Goal: Book appointment/travel/reservation

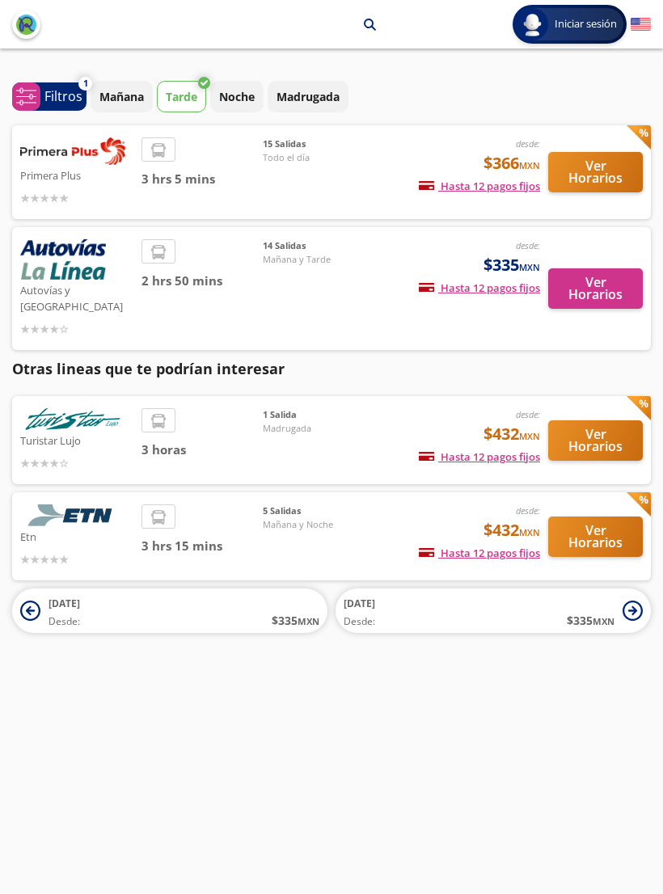
click at [611, 176] on button "Ver Horarios" at bounding box center [595, 172] width 95 height 40
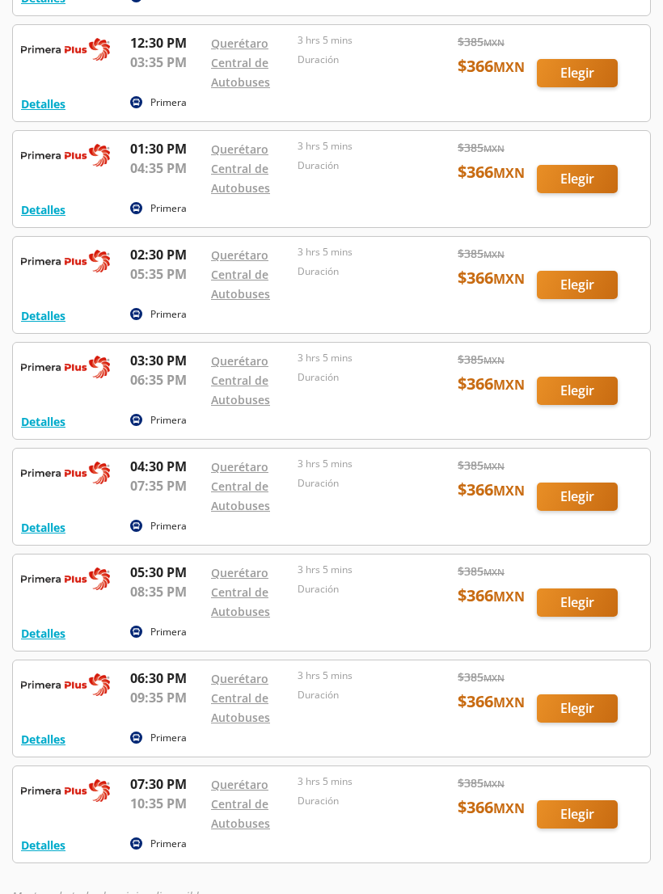
scroll to position [850, 0]
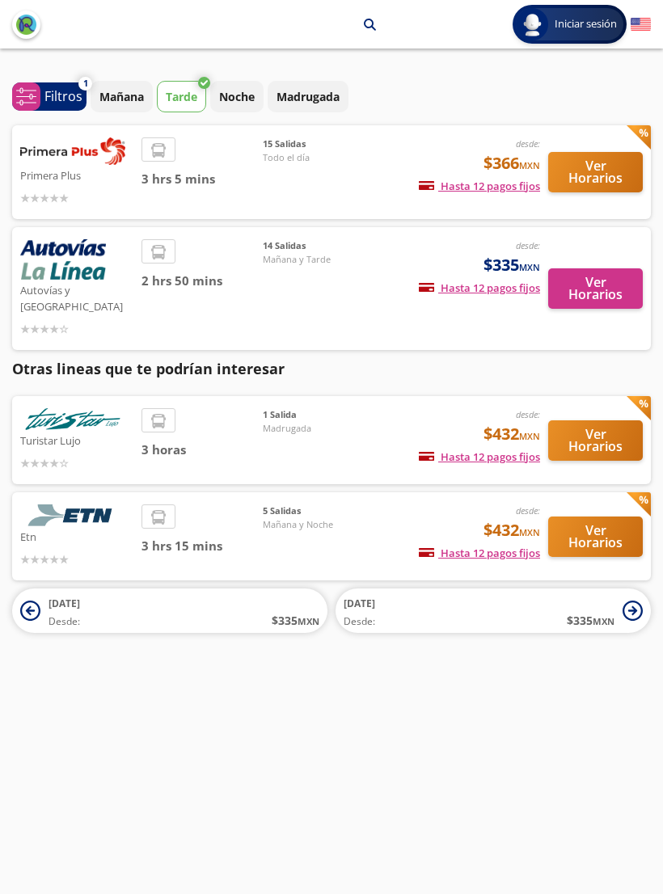
click at [602, 293] on button "Ver Horarios" at bounding box center [595, 288] width 95 height 40
click at [294, 422] on span "Madrugada" at bounding box center [319, 429] width 113 height 14
click at [607, 432] on button "Ver Horarios" at bounding box center [595, 441] width 95 height 40
click at [571, 538] on button "Ver Horarios" at bounding box center [595, 537] width 95 height 40
click at [613, 275] on button "Ver Horarios" at bounding box center [595, 288] width 95 height 40
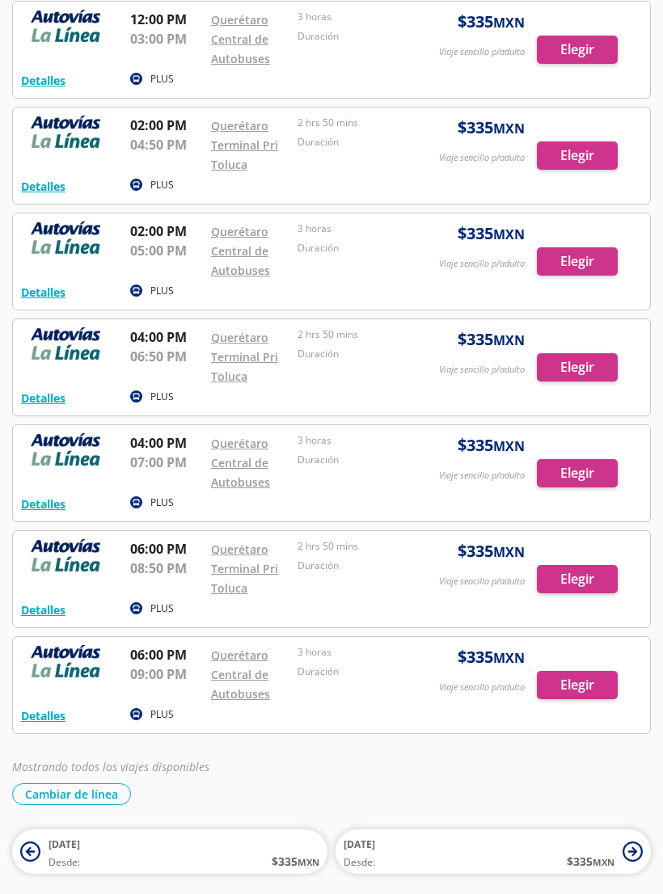
scroll to position [911, 0]
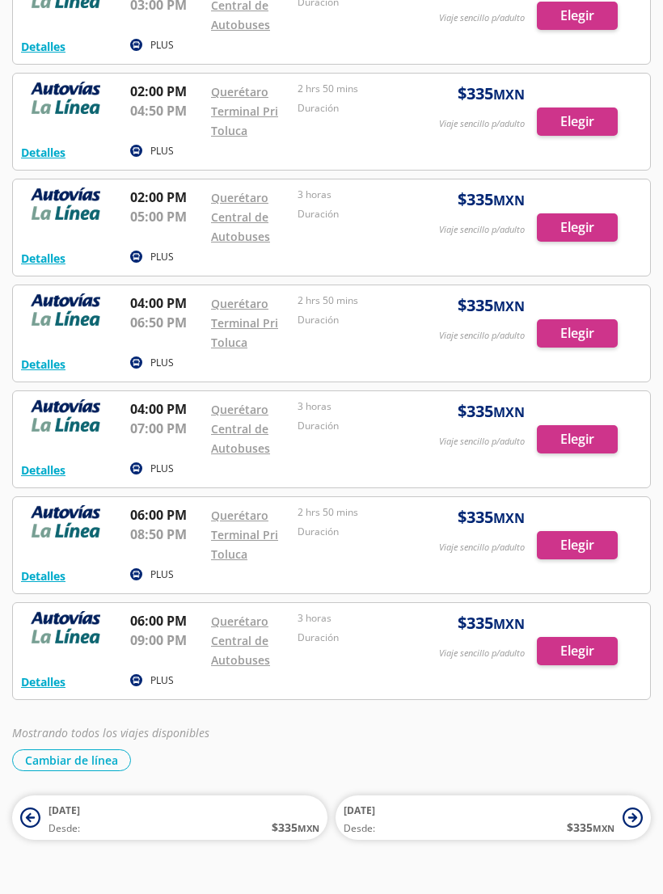
click at [585, 652] on div at bounding box center [331, 652] width 637 height 96
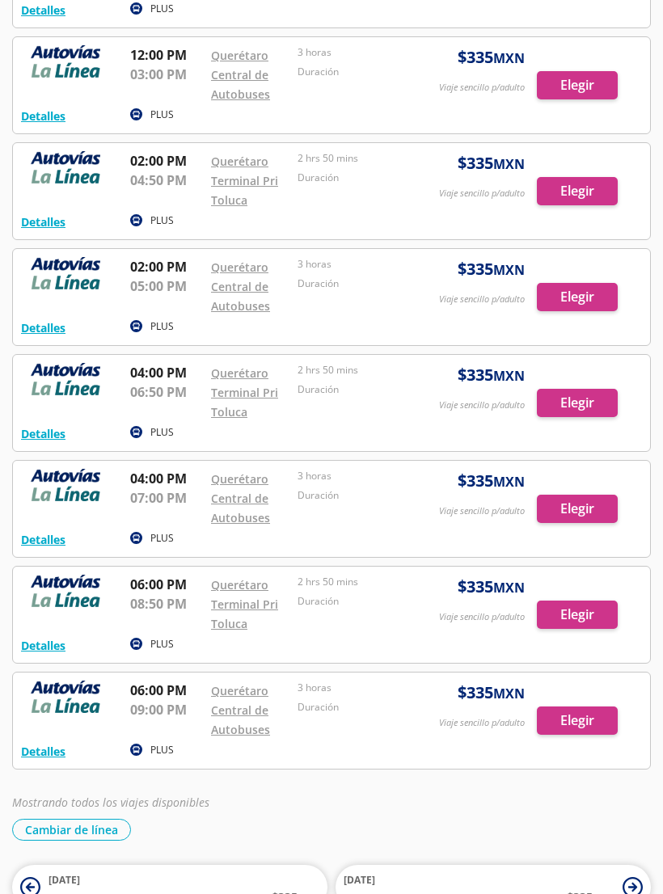
scroll to position [911, 0]
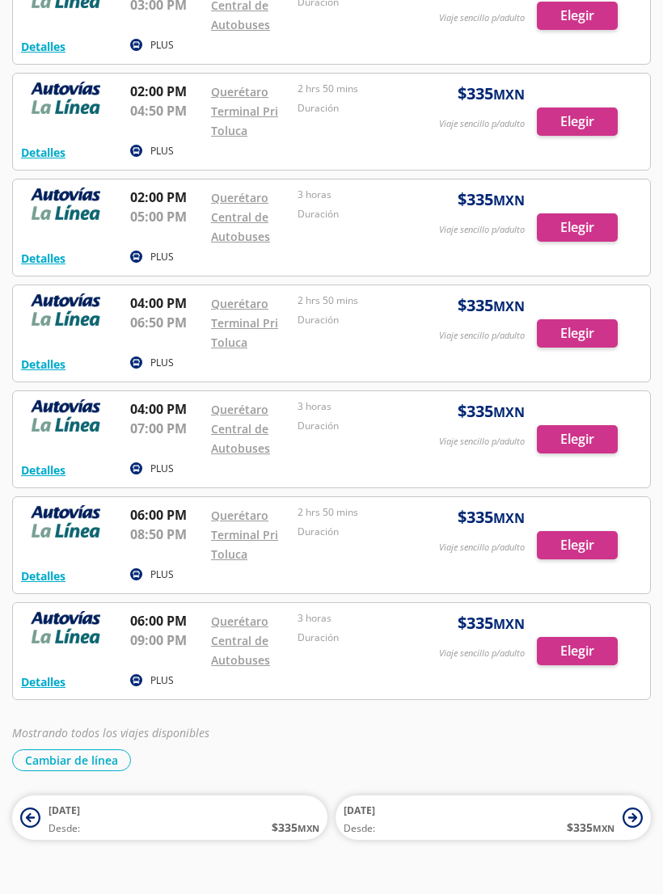
click at [537, 556] on div at bounding box center [331, 546] width 637 height 96
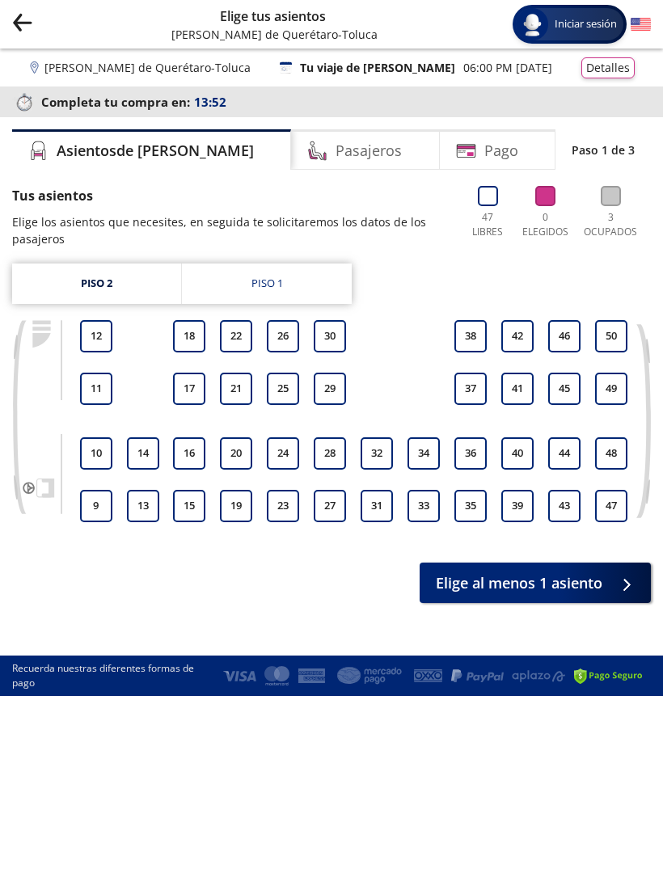
click at [88, 289] on link "Piso 2" at bounding box center [96, 284] width 169 height 40
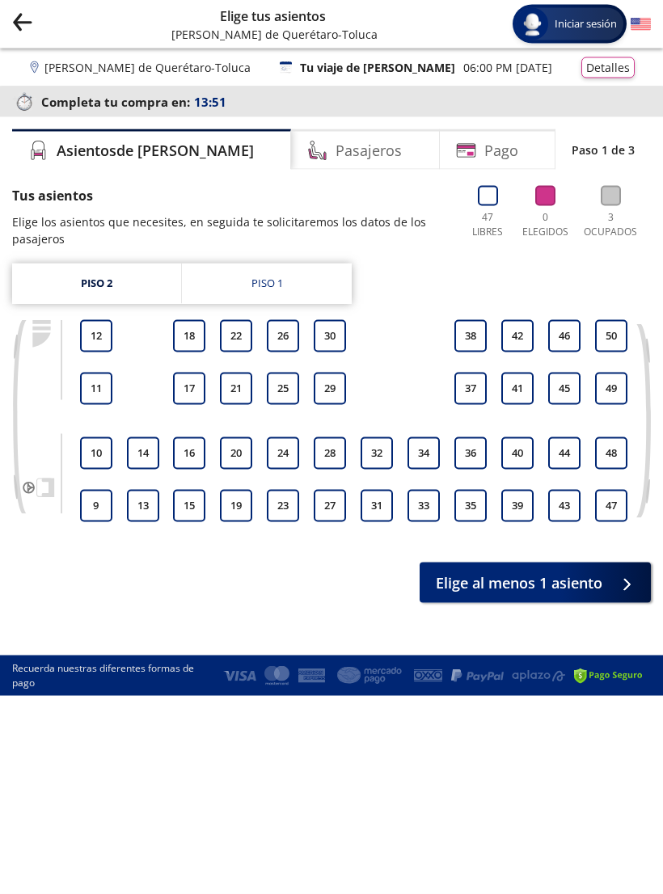
scroll to position [27, 0]
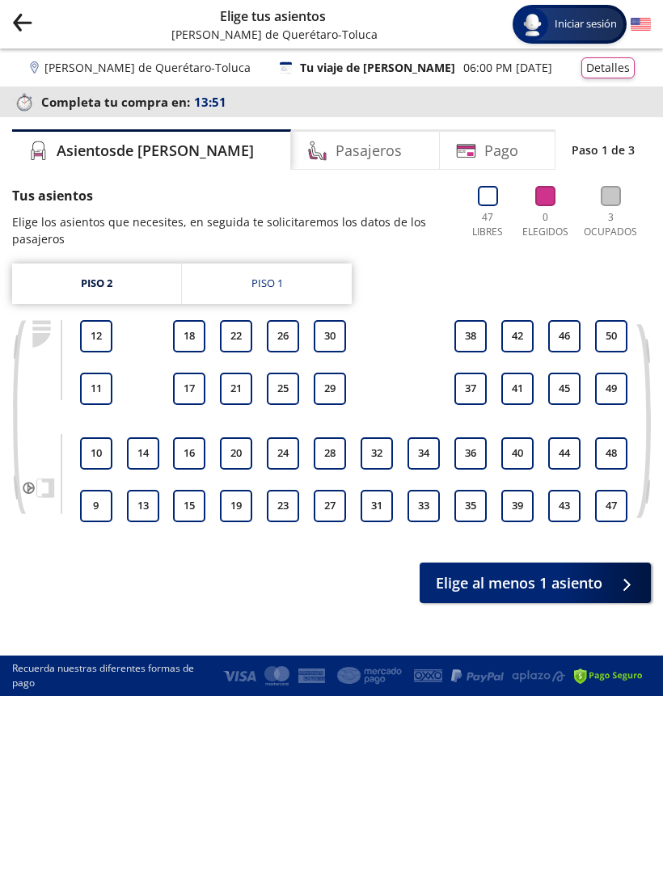
click at [77, 264] on link "Piso 2" at bounding box center [96, 284] width 169 height 40
click at [98, 264] on link "Piso 2" at bounding box center [96, 284] width 169 height 40
click at [96, 264] on link "Piso 2" at bounding box center [96, 284] width 169 height 40
click at [87, 320] on button "12" at bounding box center [96, 336] width 32 height 32
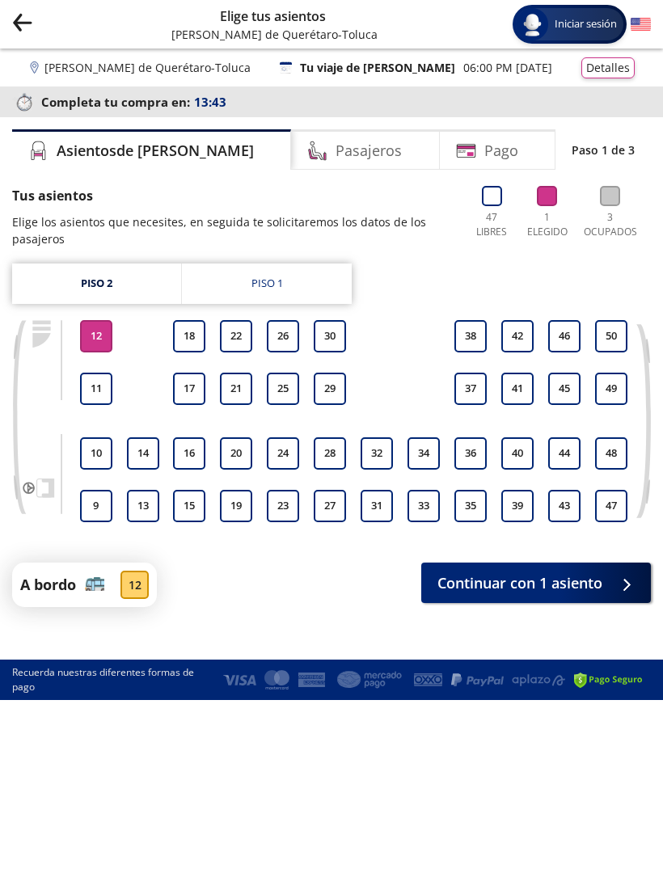
click at [79, 264] on link "Piso 2" at bounding box center [96, 284] width 169 height 40
click at [262, 276] on div "Piso 1" at bounding box center [268, 284] width 32 height 16
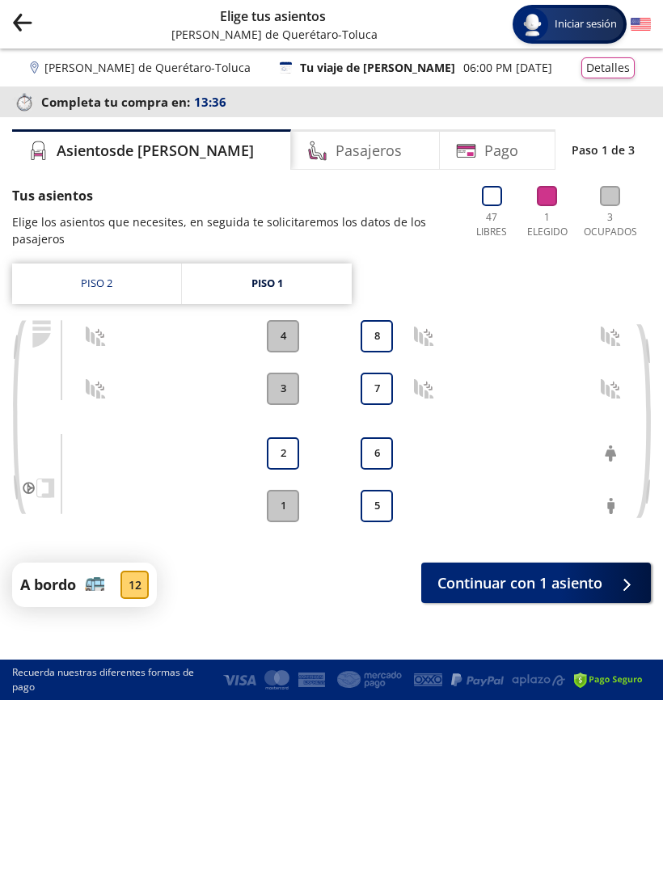
click at [81, 264] on link "Piso 2" at bounding box center [96, 284] width 169 height 40
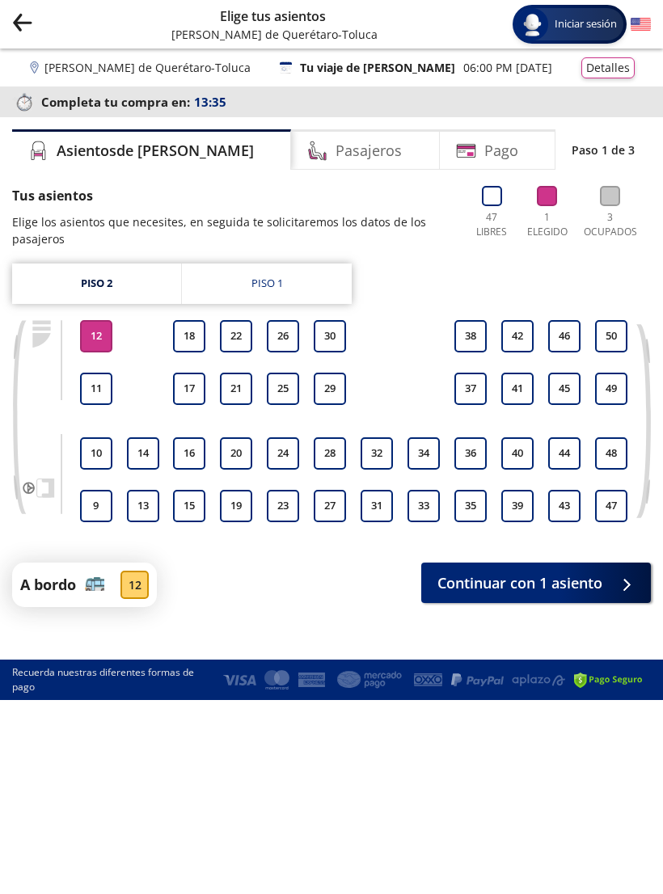
click at [83, 320] on button "12" at bounding box center [96, 336] width 32 height 32
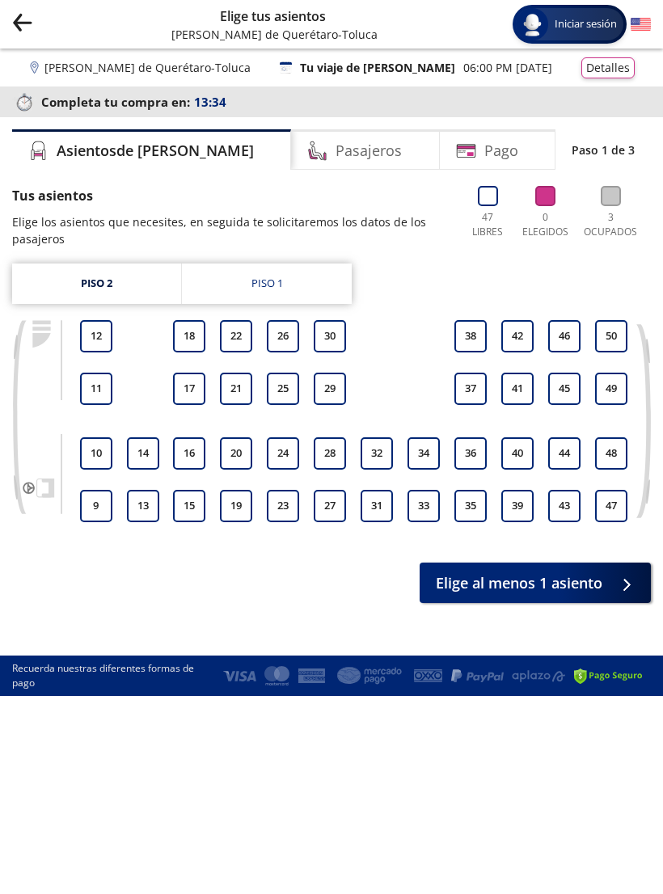
click at [315, 264] on link "Piso 1" at bounding box center [267, 284] width 170 height 40
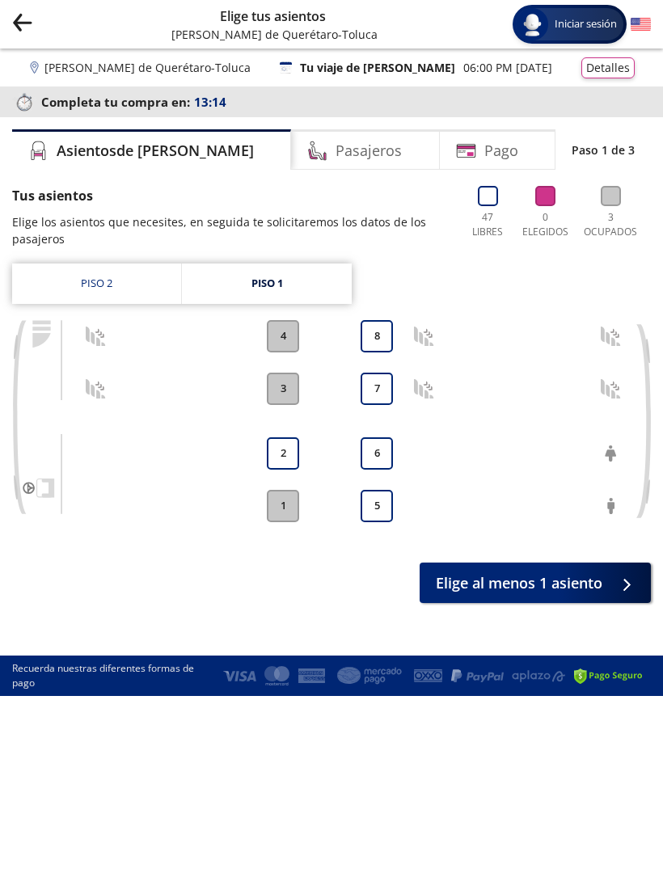
scroll to position [27, 0]
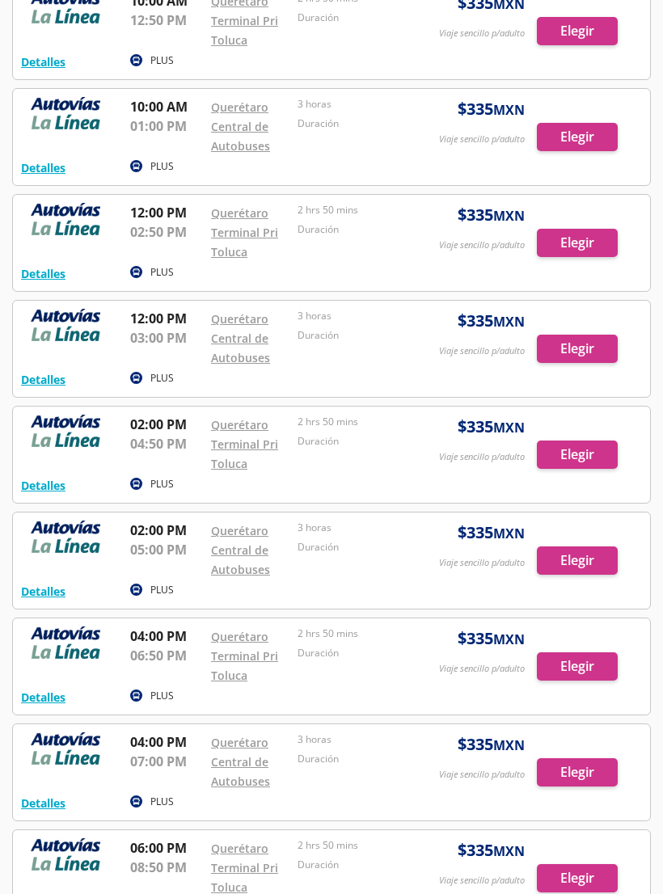
scroll to position [583, 0]
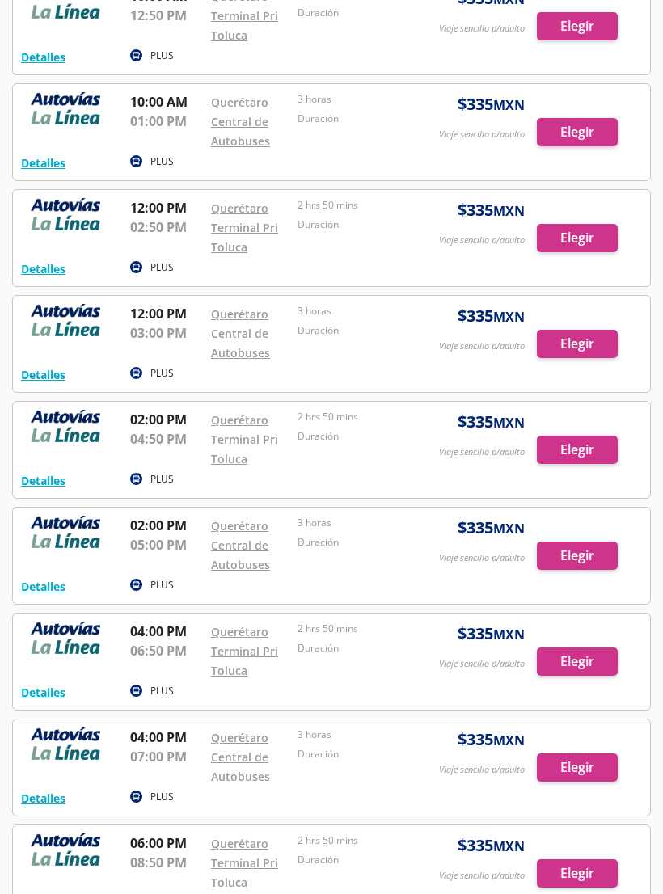
click at [579, 446] on div at bounding box center [331, 450] width 637 height 96
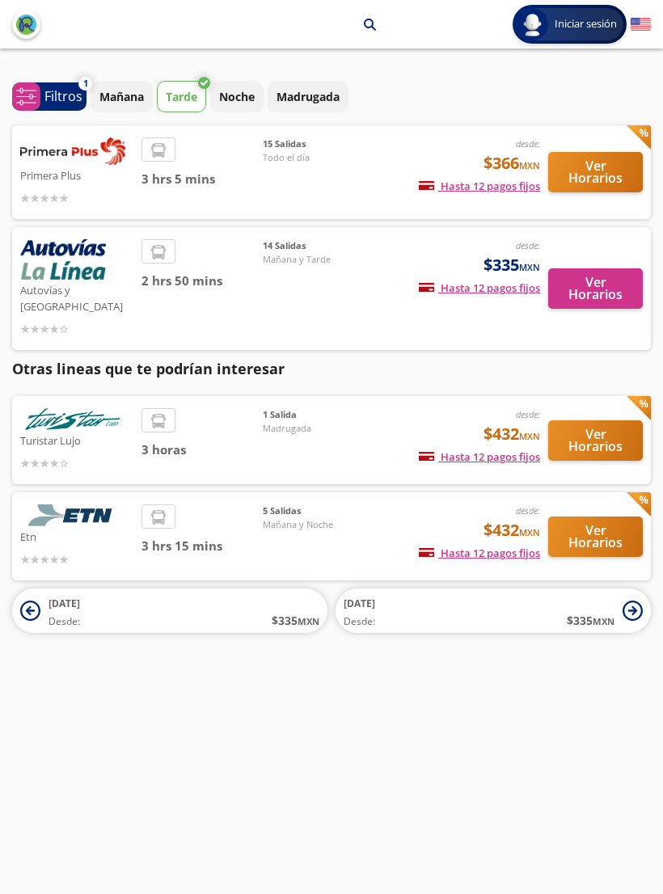
click at [603, 179] on button "Ver Horarios" at bounding box center [595, 172] width 95 height 40
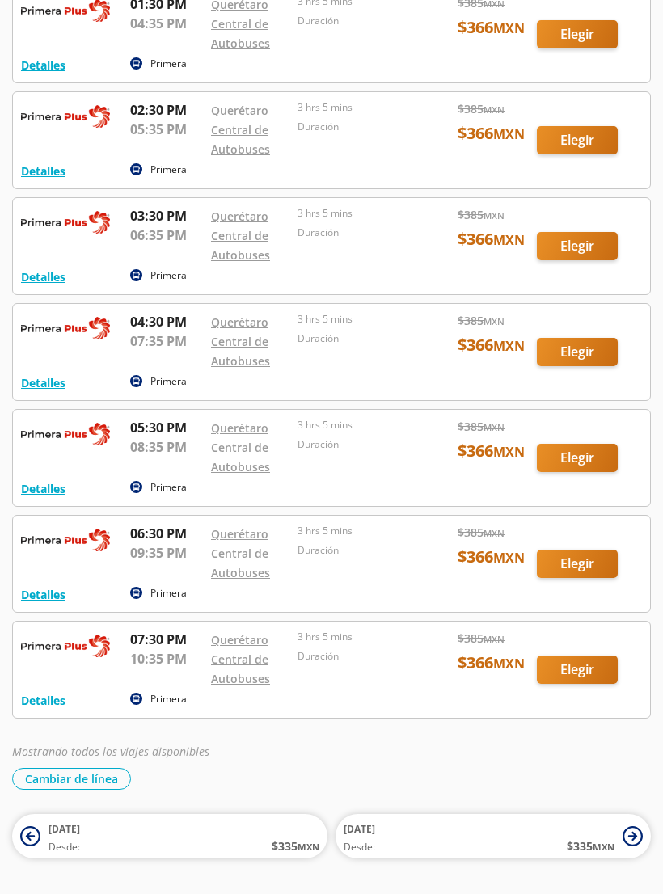
scroll to position [1017, 0]
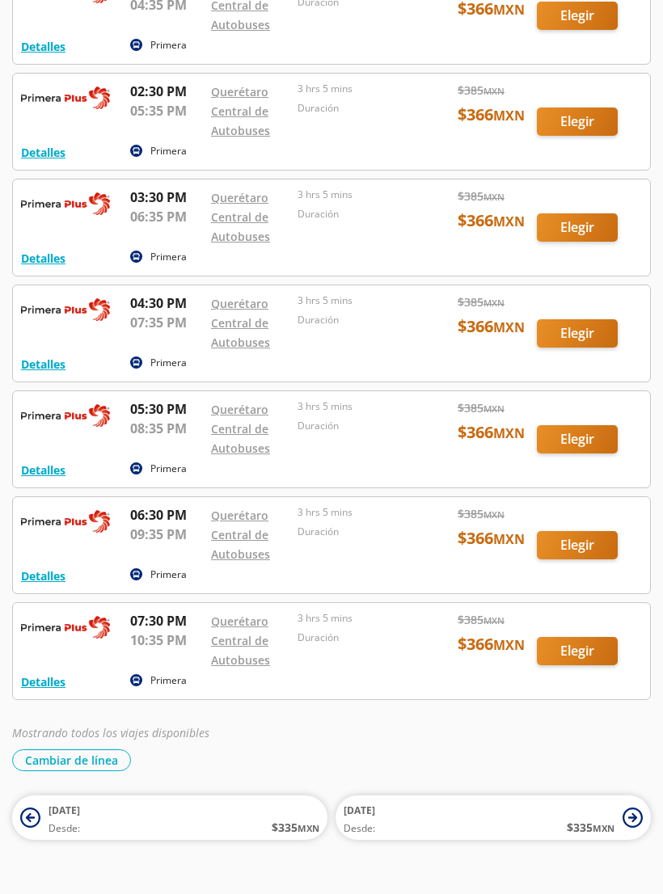
click at [583, 649] on div at bounding box center [331, 652] width 637 height 96
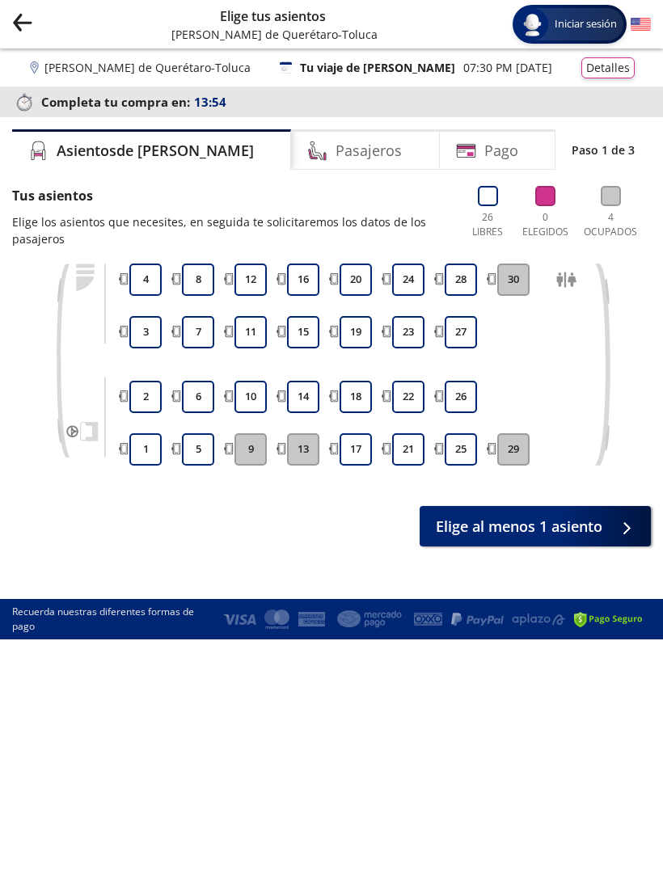
click at [18, 12] on icon "Group 9 Created with Sketch." at bounding box center [22, 22] width 20 height 20
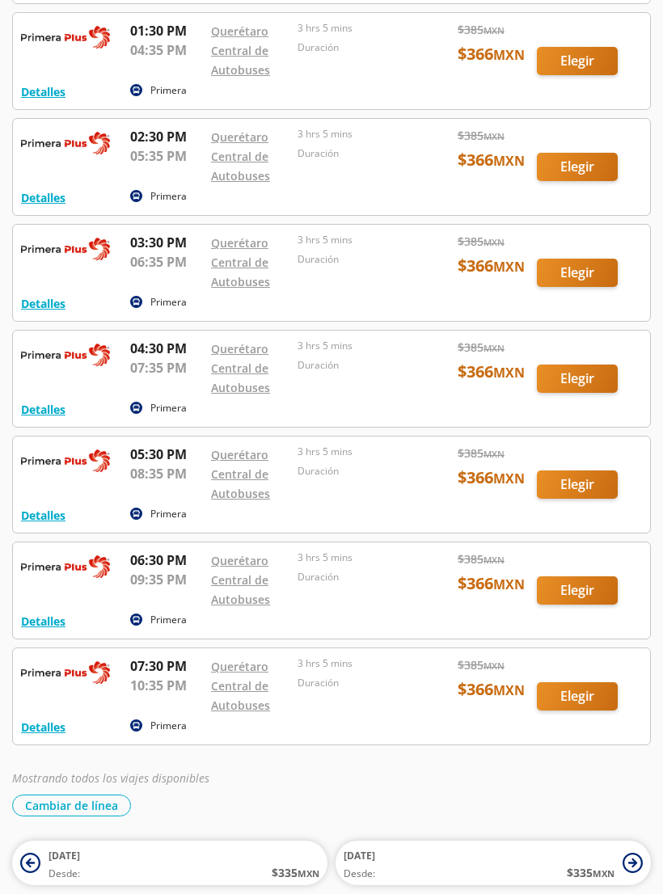
scroll to position [970, 0]
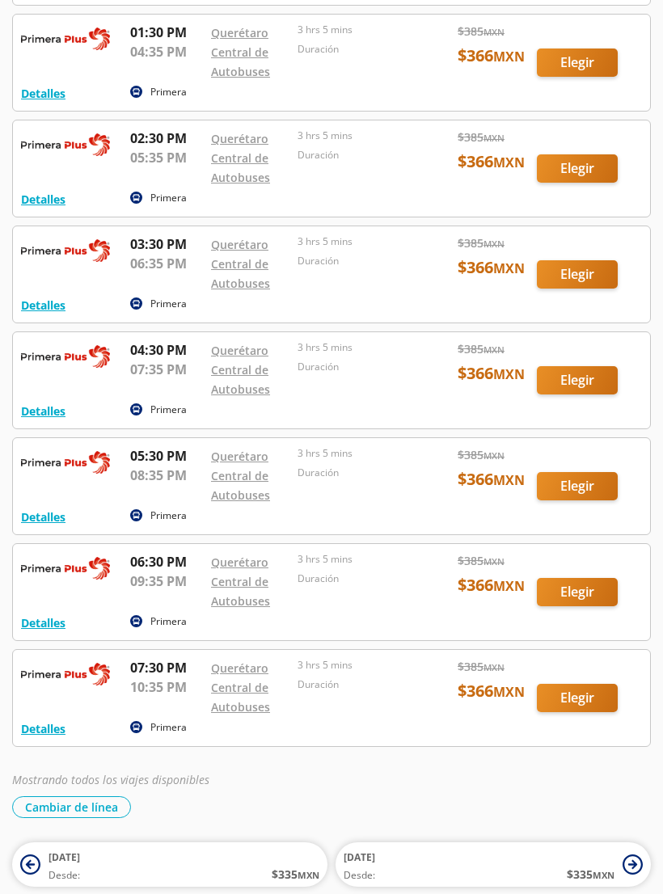
click at [584, 598] on div at bounding box center [331, 592] width 637 height 96
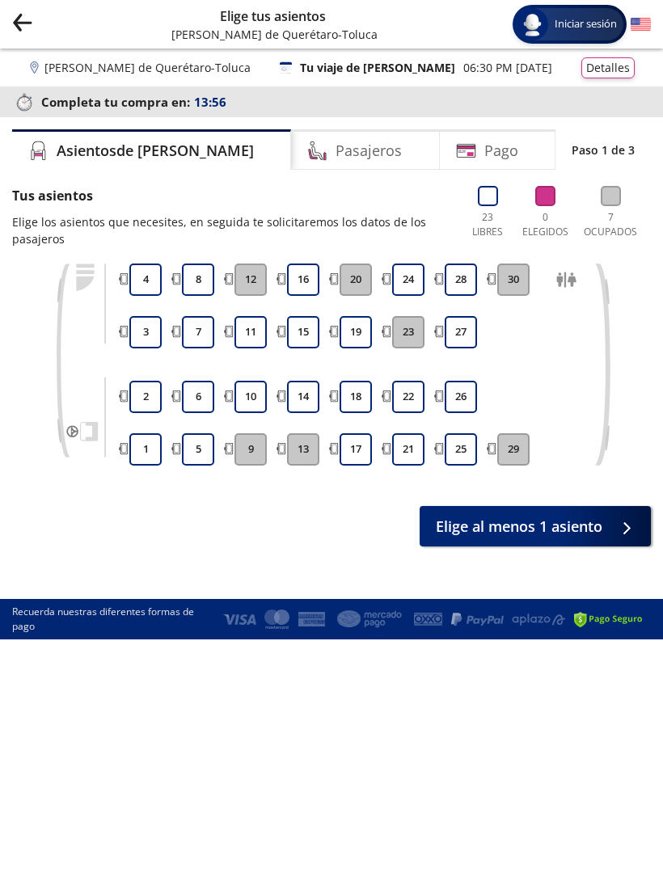
click at [21, 14] on icon "back" at bounding box center [17, 18] width 7 height 9
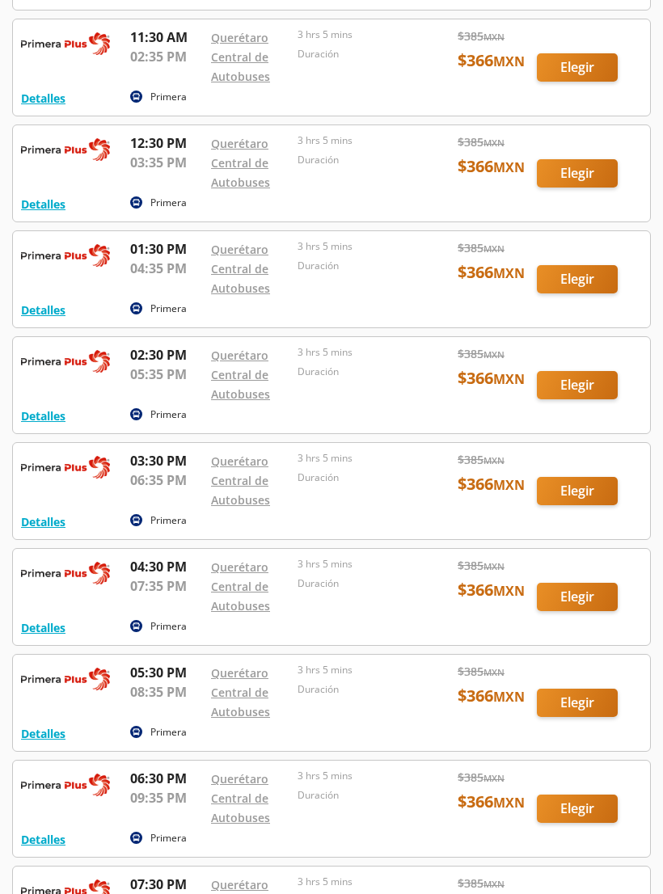
scroll to position [755, 0]
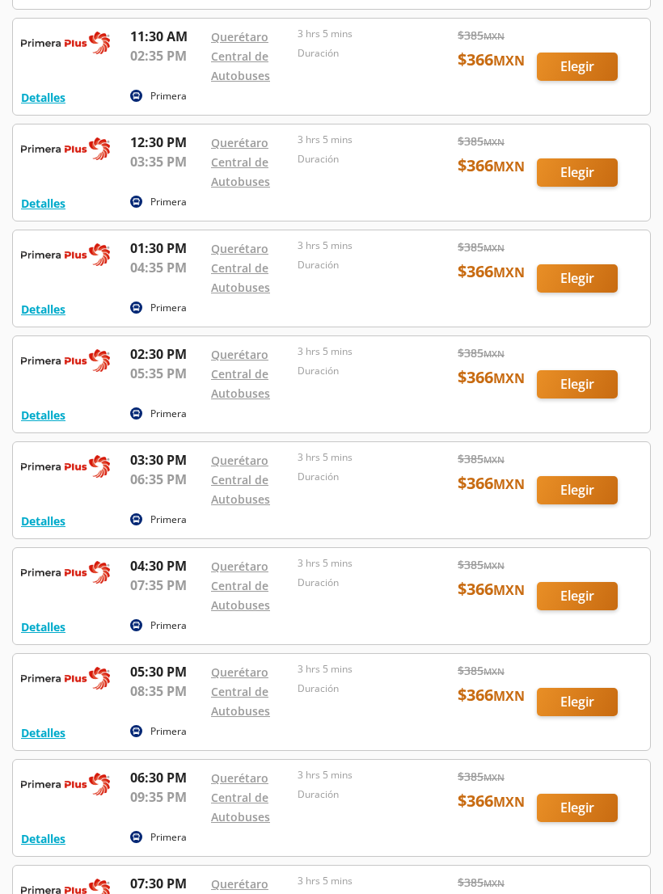
click at [577, 706] on div at bounding box center [331, 702] width 637 height 96
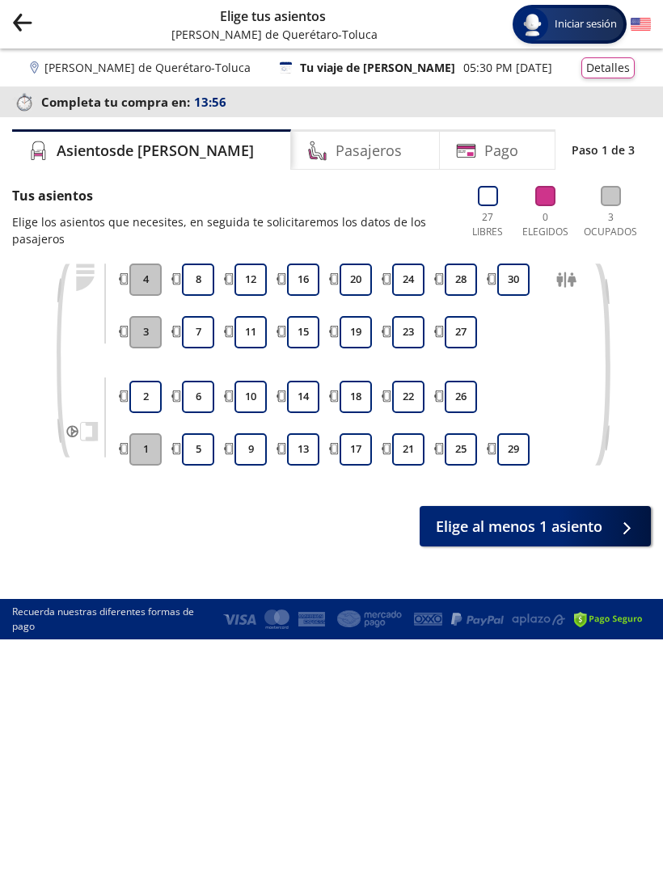
click at [21, 20] on icon "Group 9 Created with Sketch." at bounding box center [22, 22] width 20 height 20
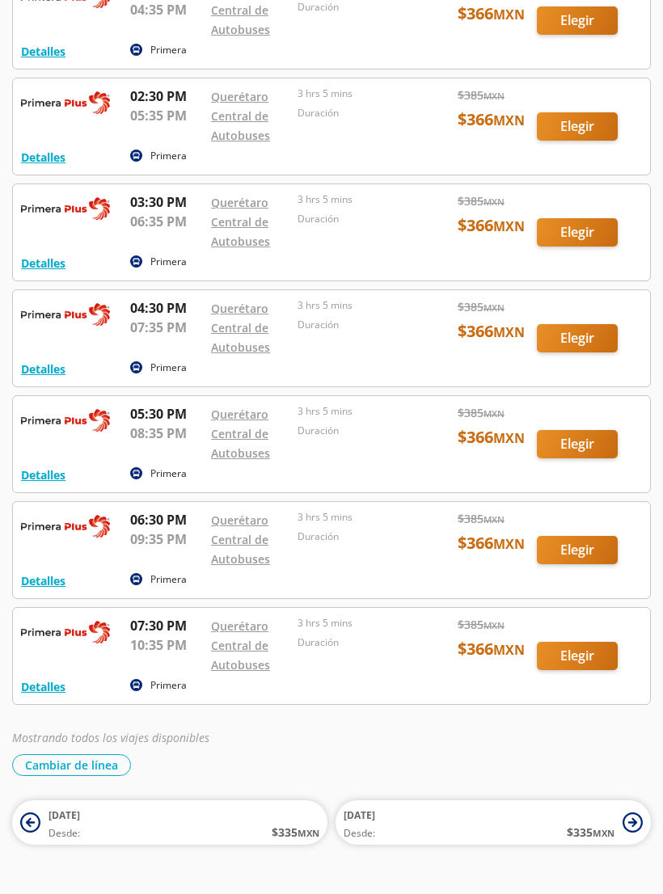
scroll to position [1017, 0]
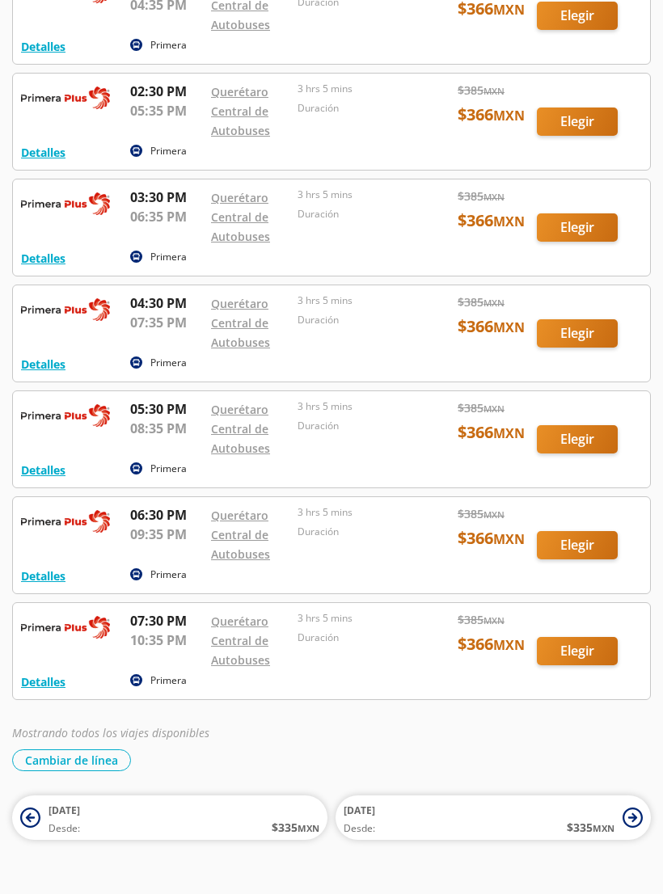
click at [590, 339] on div at bounding box center [331, 334] width 637 height 96
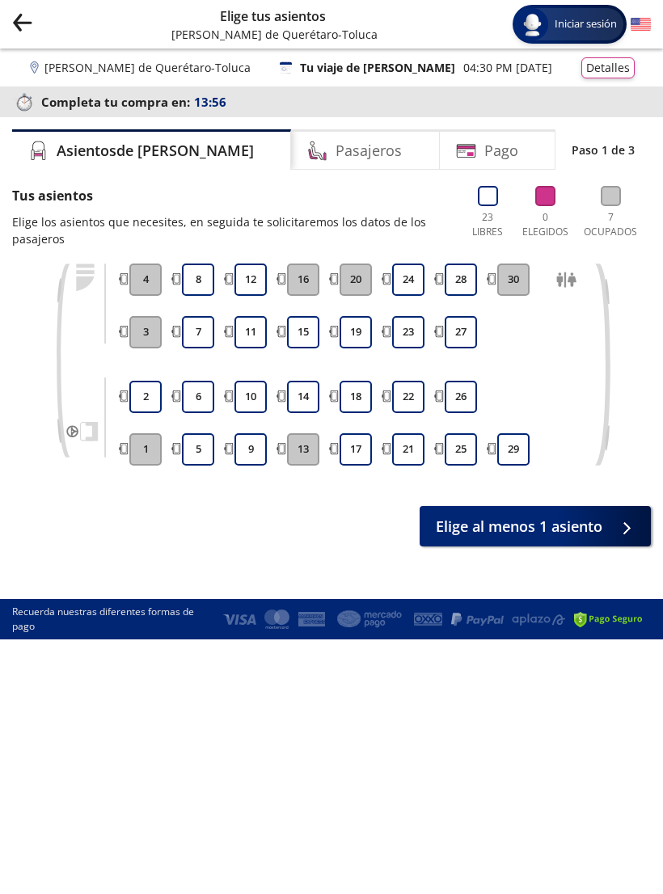
click at [20, 16] on icon "back" at bounding box center [17, 18] width 7 height 9
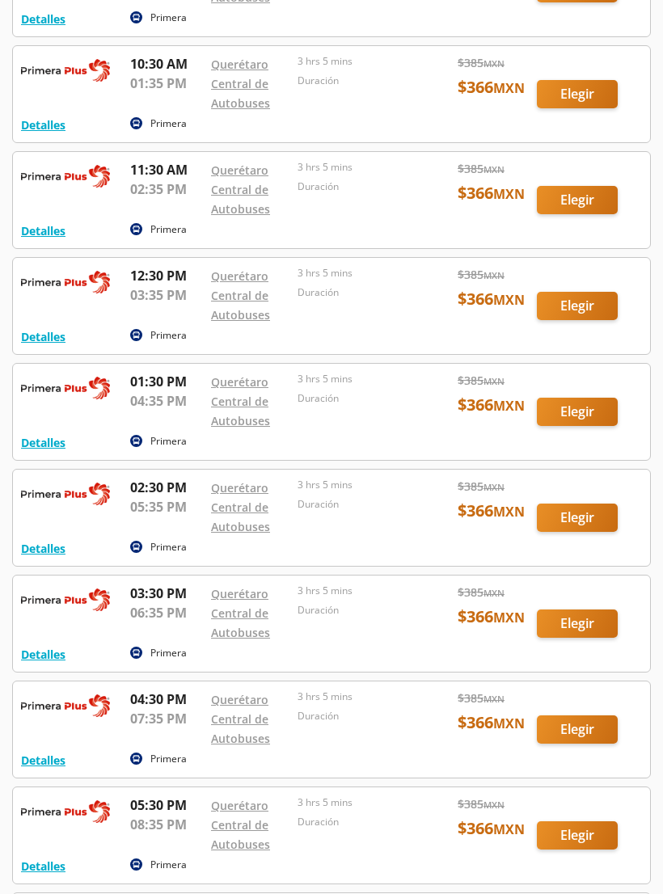
scroll to position [621, 0]
click at [587, 634] on div at bounding box center [331, 624] width 637 height 96
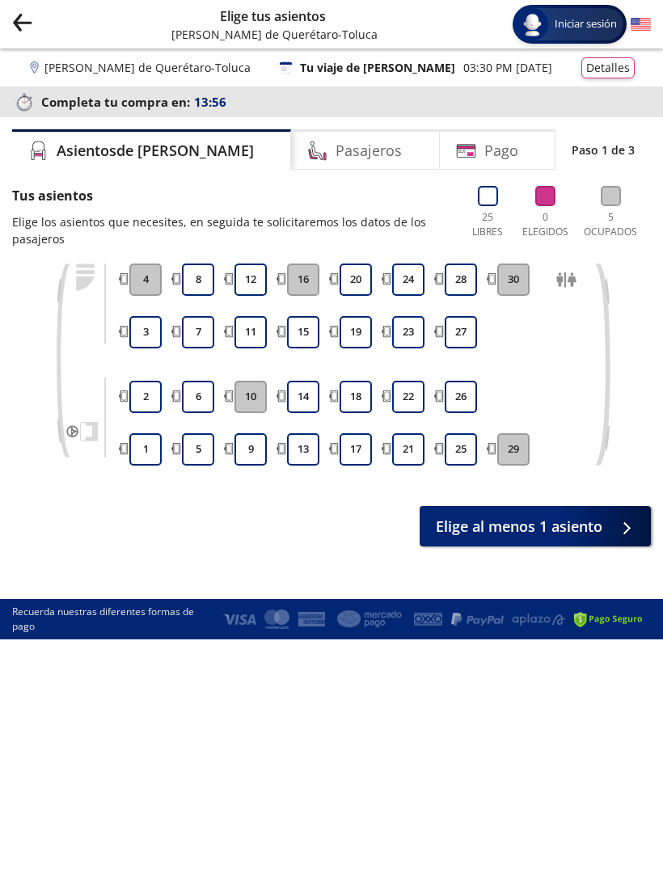
click at [20, 24] on icon "Group 9 Created with Sketch." at bounding box center [22, 22] width 20 height 20
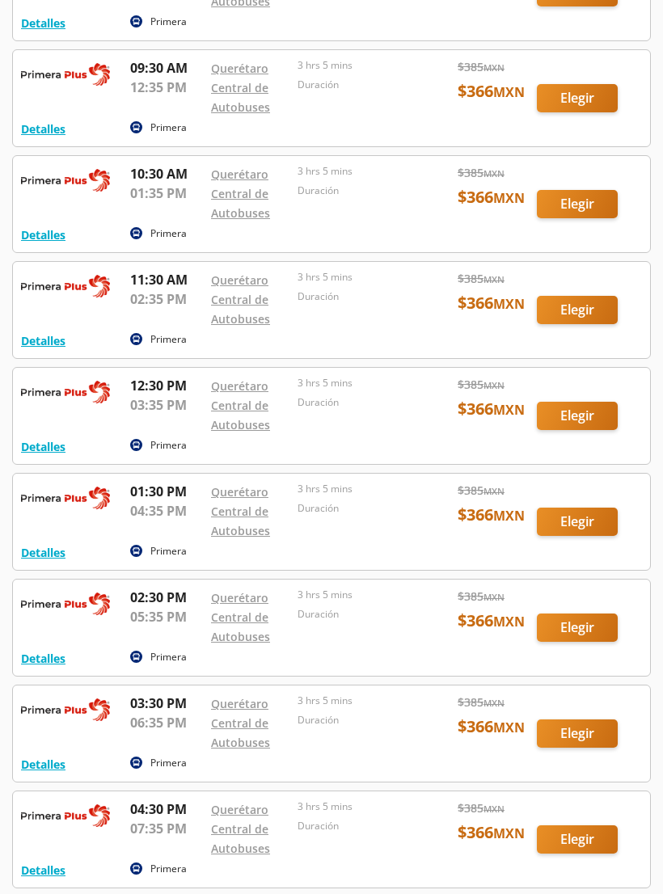
scroll to position [512, 0]
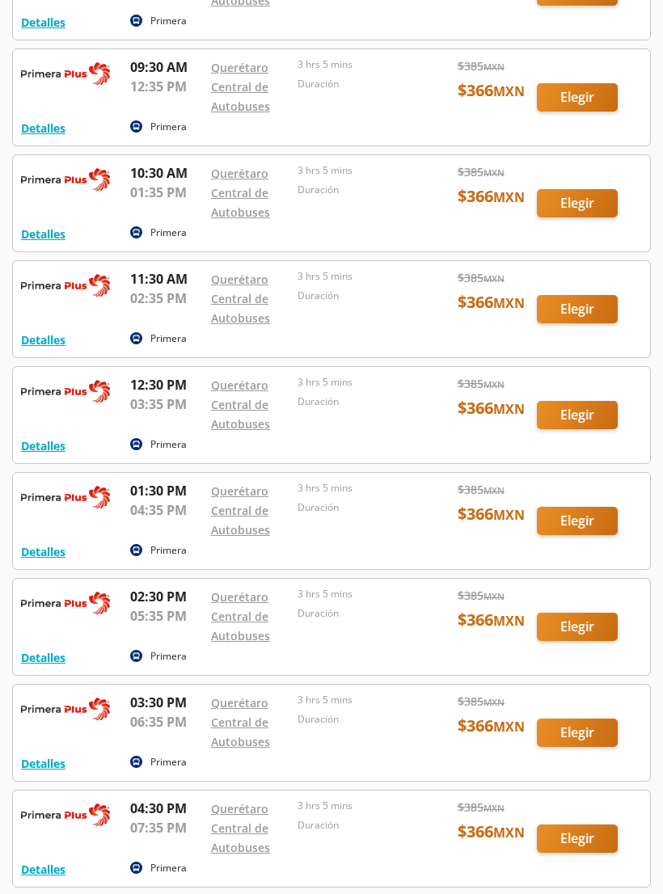
click at [564, 637] on div at bounding box center [331, 627] width 637 height 96
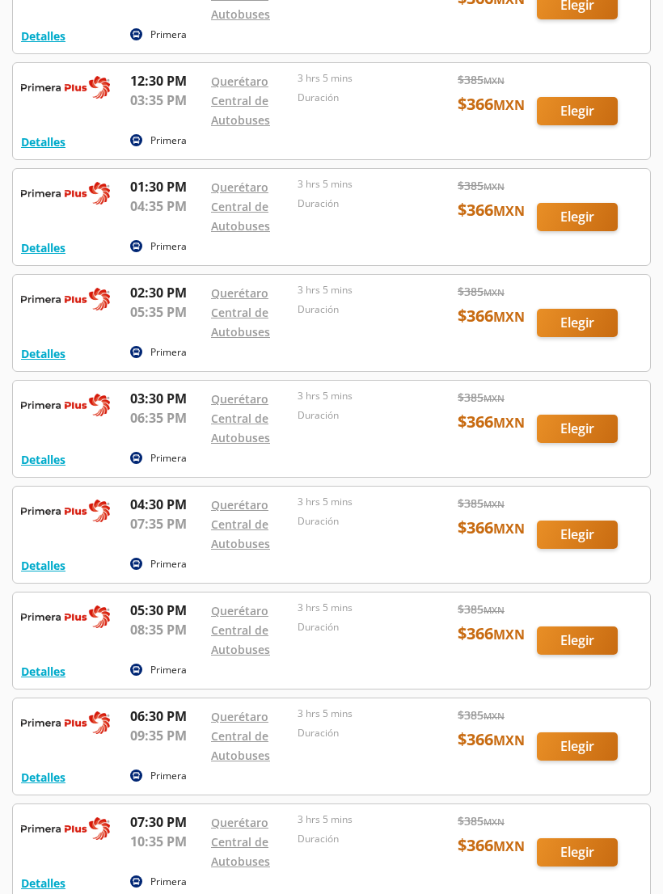
scroll to position [816, 0]
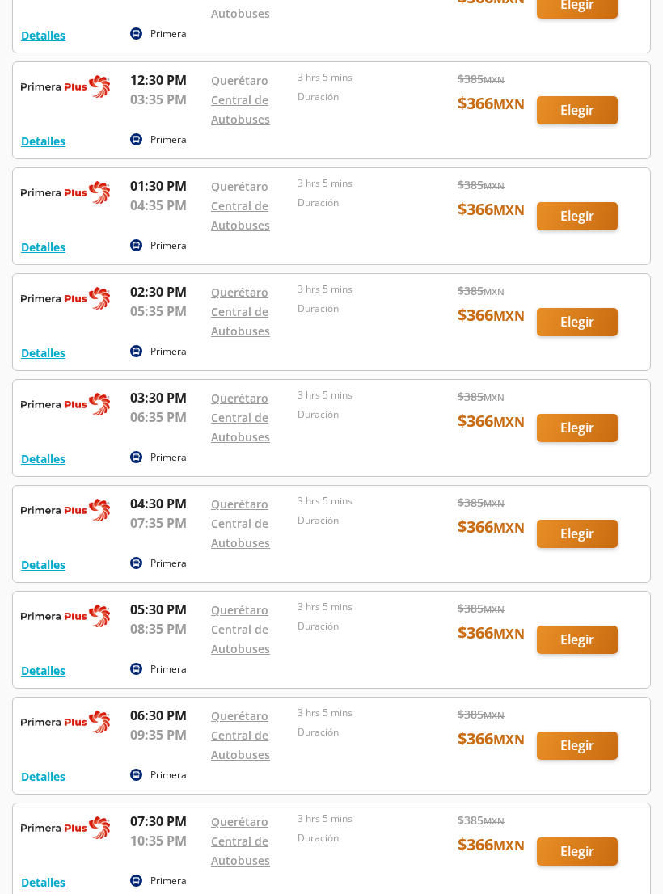
click at [585, 645] on div at bounding box center [331, 641] width 637 height 96
